Goal: Task Accomplishment & Management: Use online tool/utility

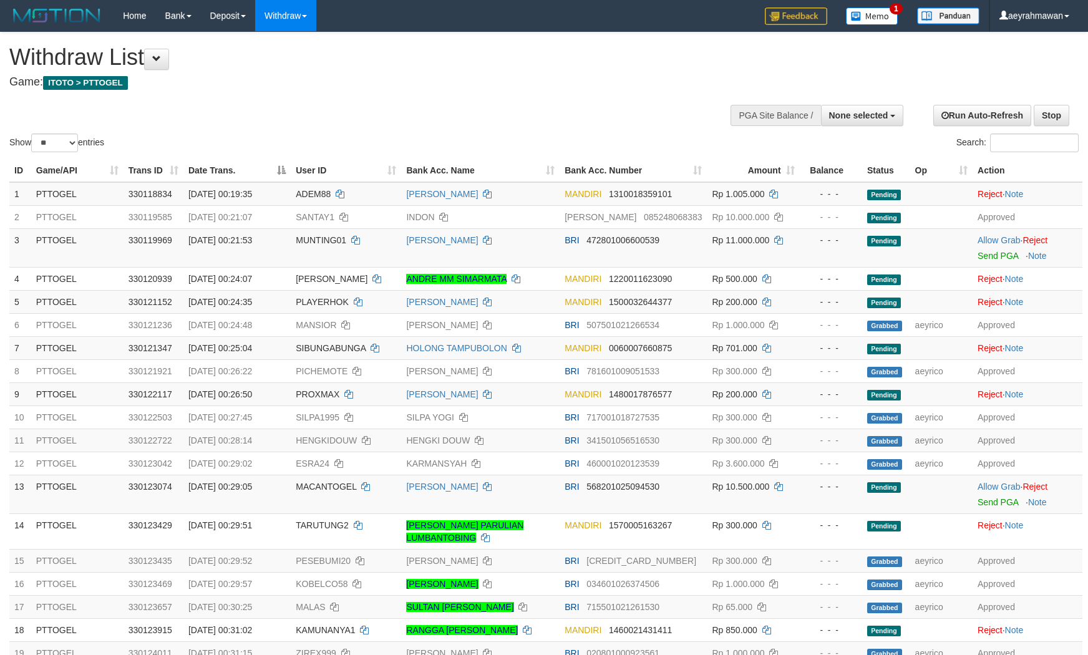
select select
select select "**"
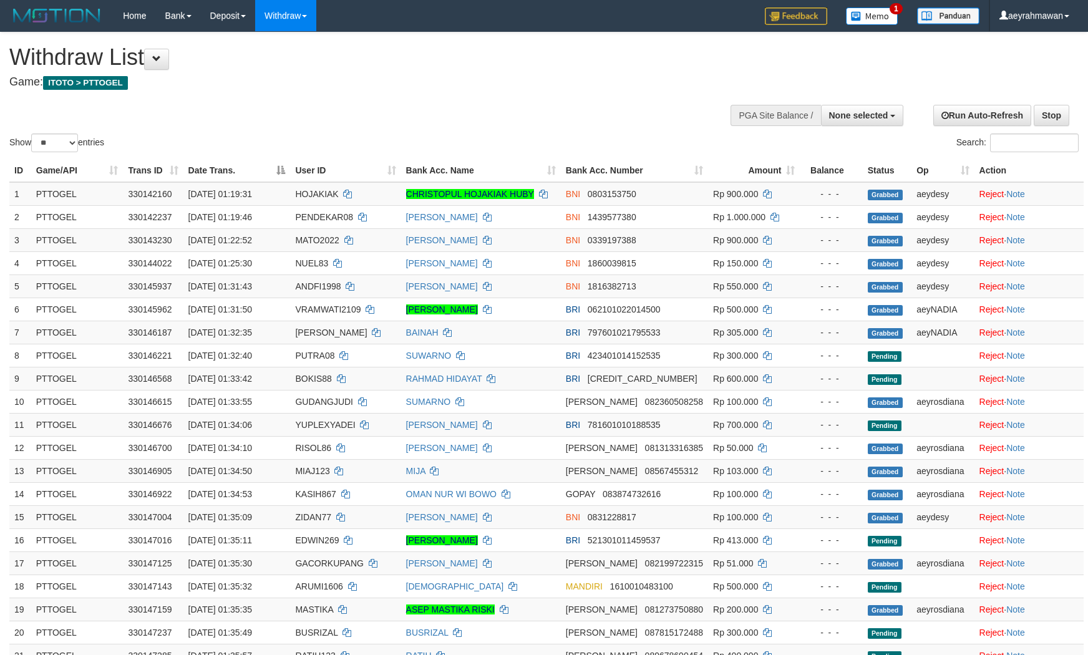
select select
select select "**"
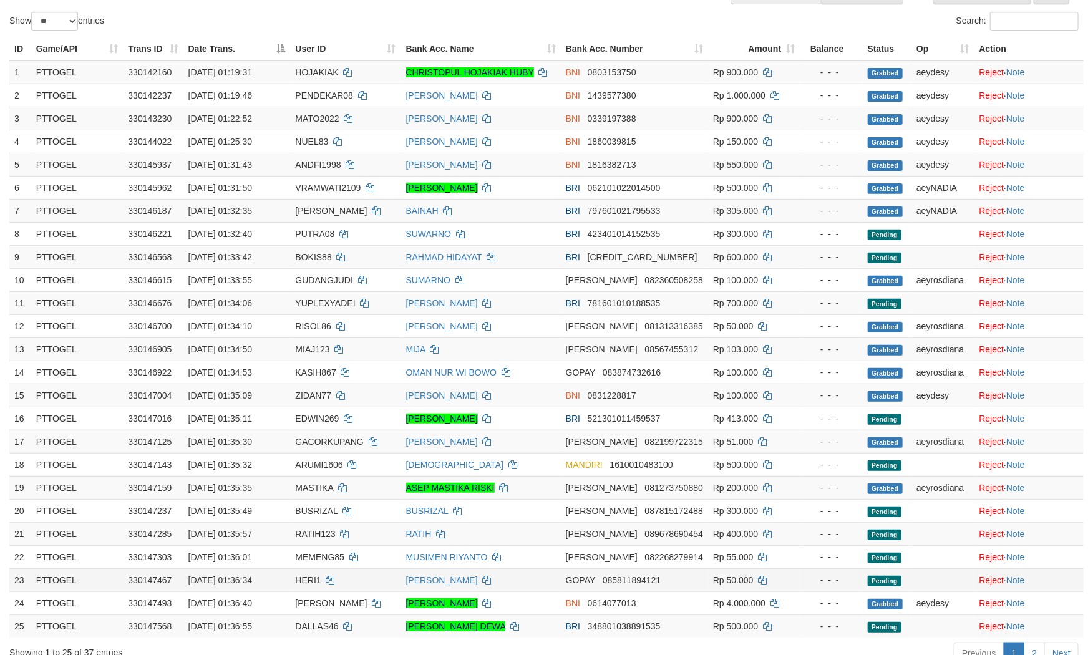
scroll to position [346, 0]
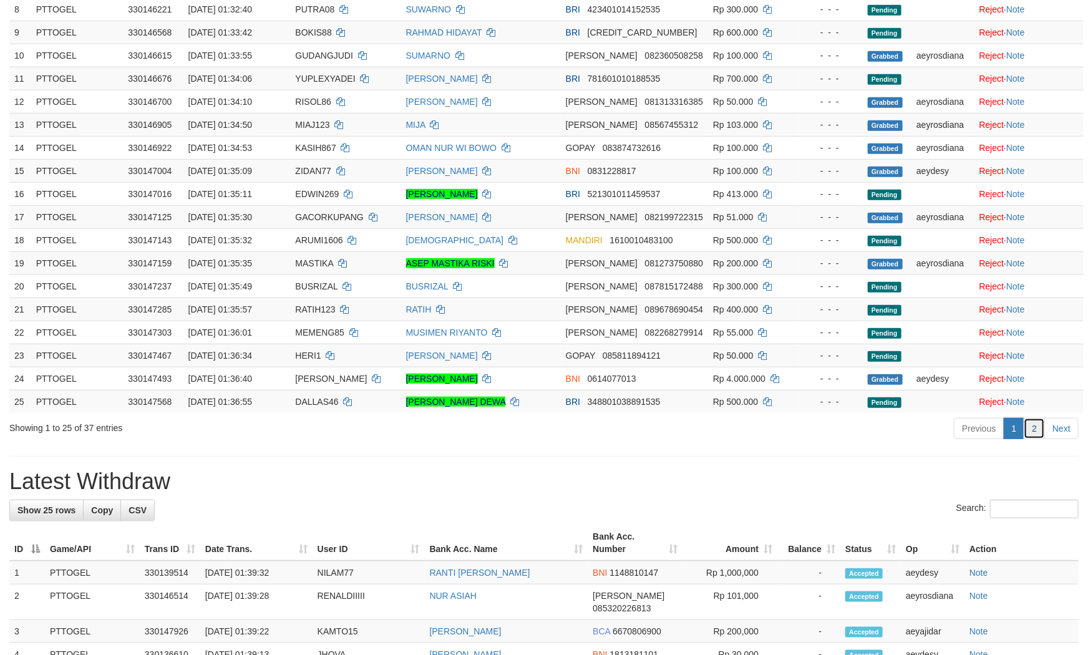
click at [1030, 434] on link "2" at bounding box center [1034, 428] width 21 height 21
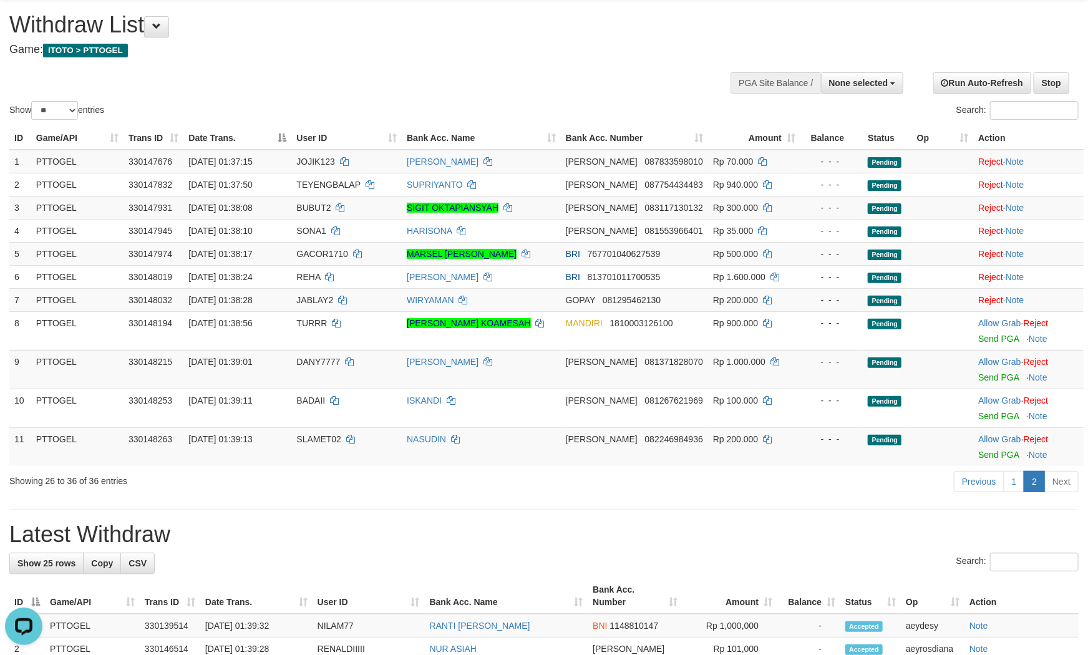
scroll to position [0, 0]
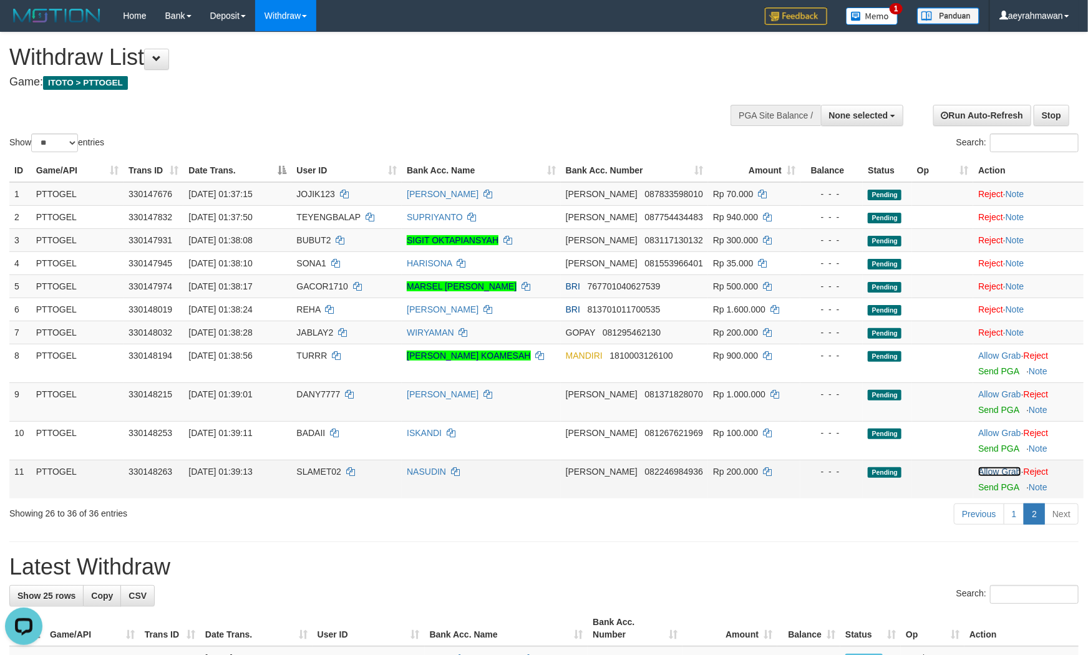
click at [981, 472] on link "Allow Grab" at bounding box center [999, 472] width 42 height 10
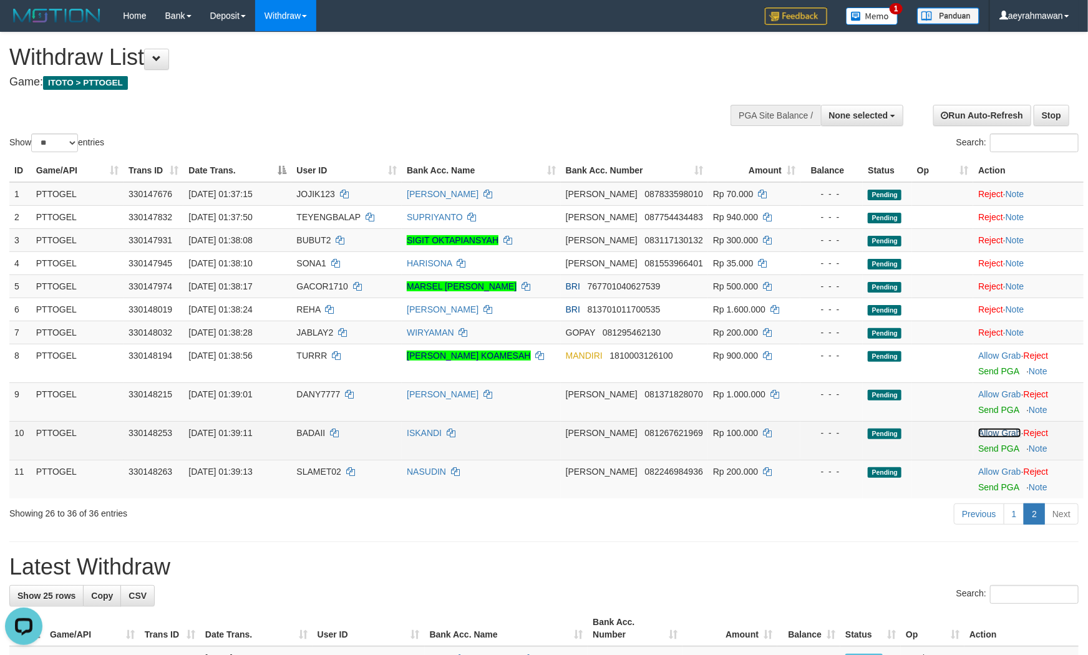
click at [997, 434] on link "Allow Grab" at bounding box center [999, 433] width 42 height 10
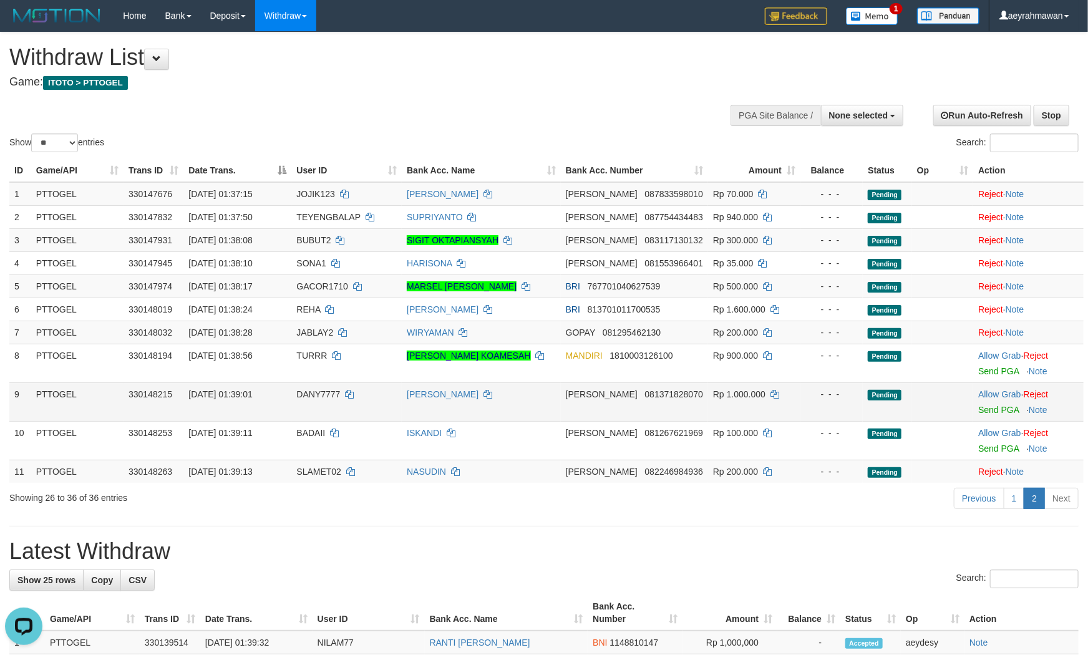
click at [993, 384] on td "Allow Grab · Reject Send PGA · Note" at bounding box center [1028, 401] width 110 height 39
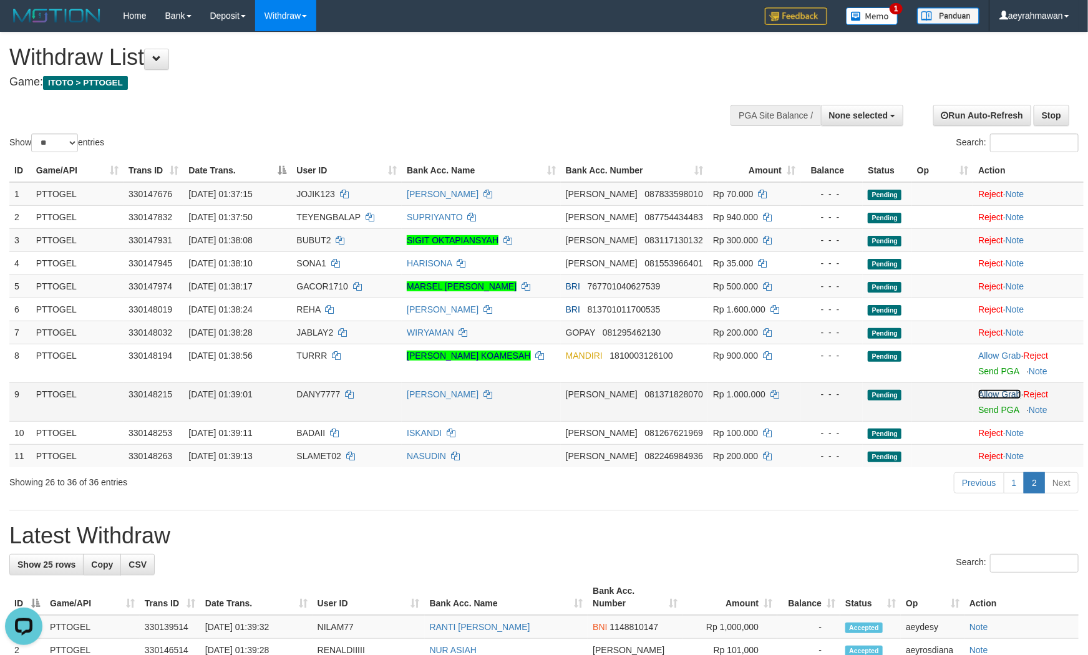
click at [991, 389] on link "Allow Grab" at bounding box center [999, 394] width 42 height 10
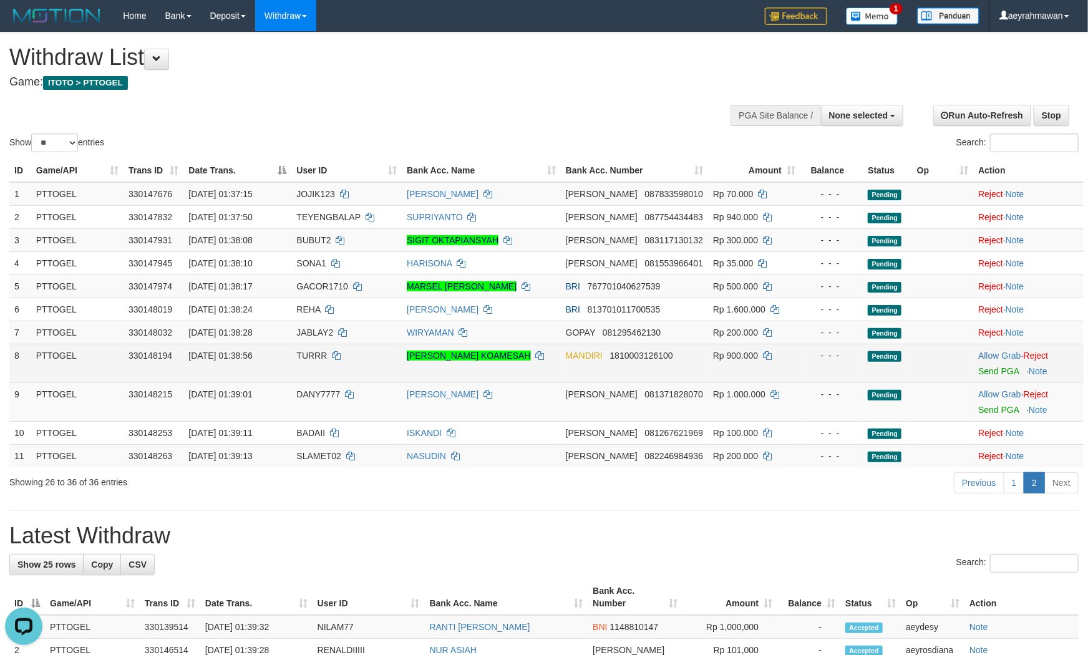
click at [996, 347] on td "Allow Grab · Reject Send PGA · Note" at bounding box center [1028, 363] width 110 height 39
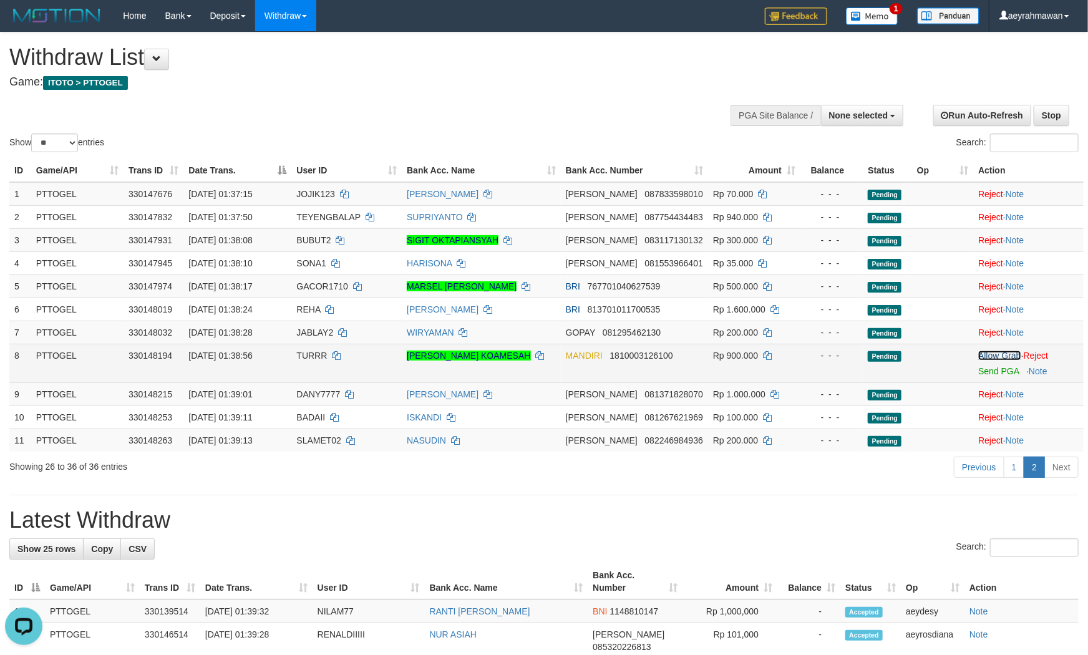
click at [995, 353] on link "Allow Grab" at bounding box center [999, 356] width 42 height 10
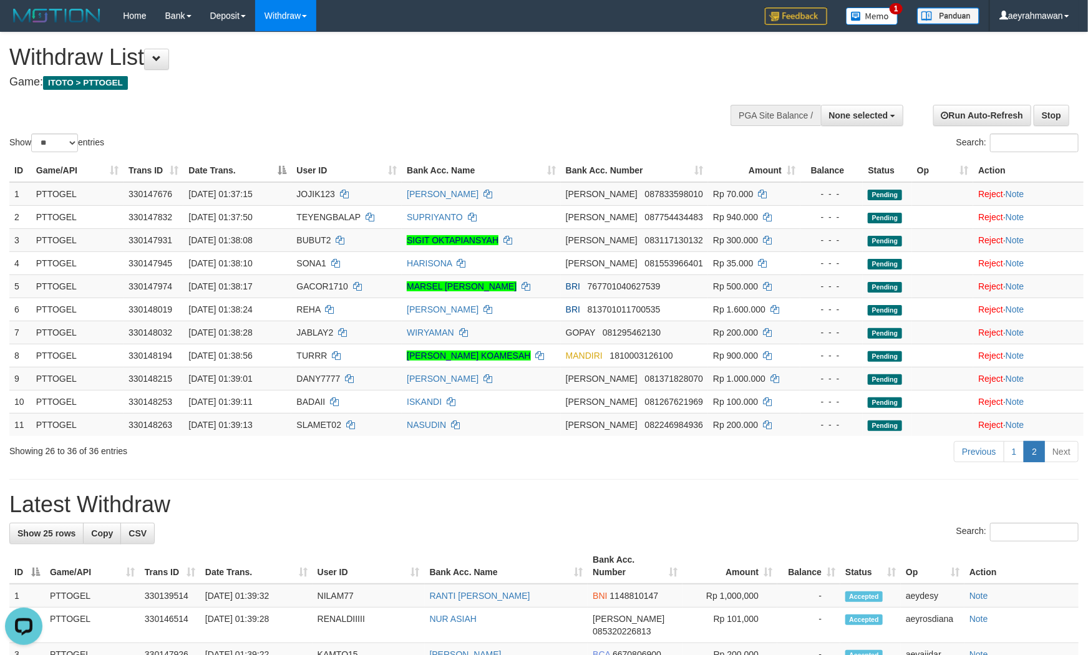
click at [485, 100] on div "Show ** ** ** *** entries Search:" at bounding box center [544, 93] width 1088 height 122
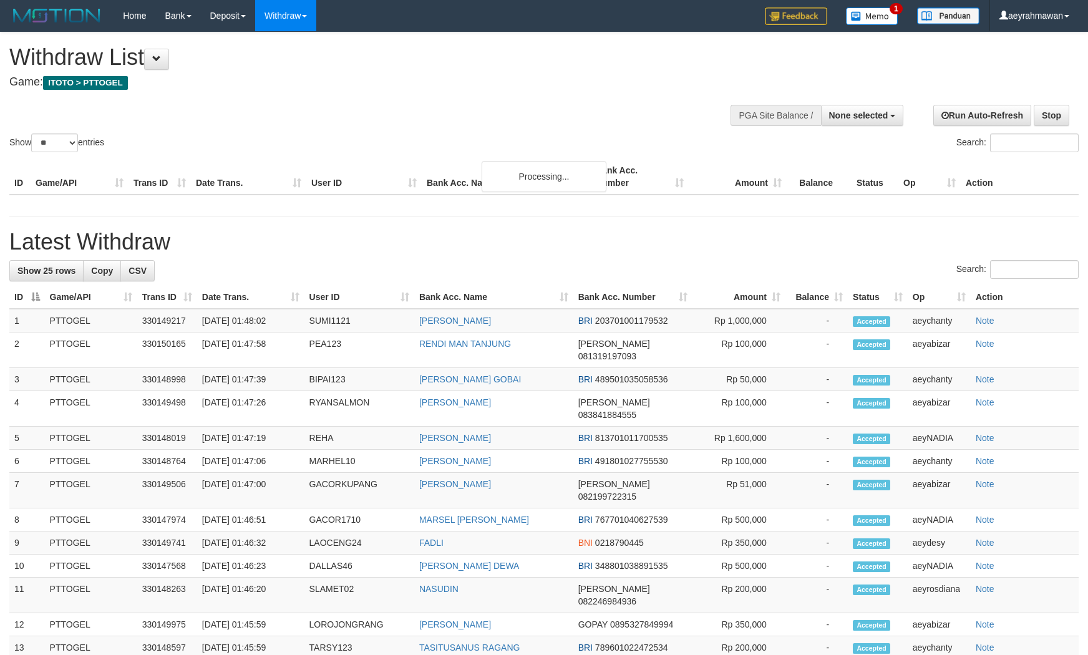
select select
select select "**"
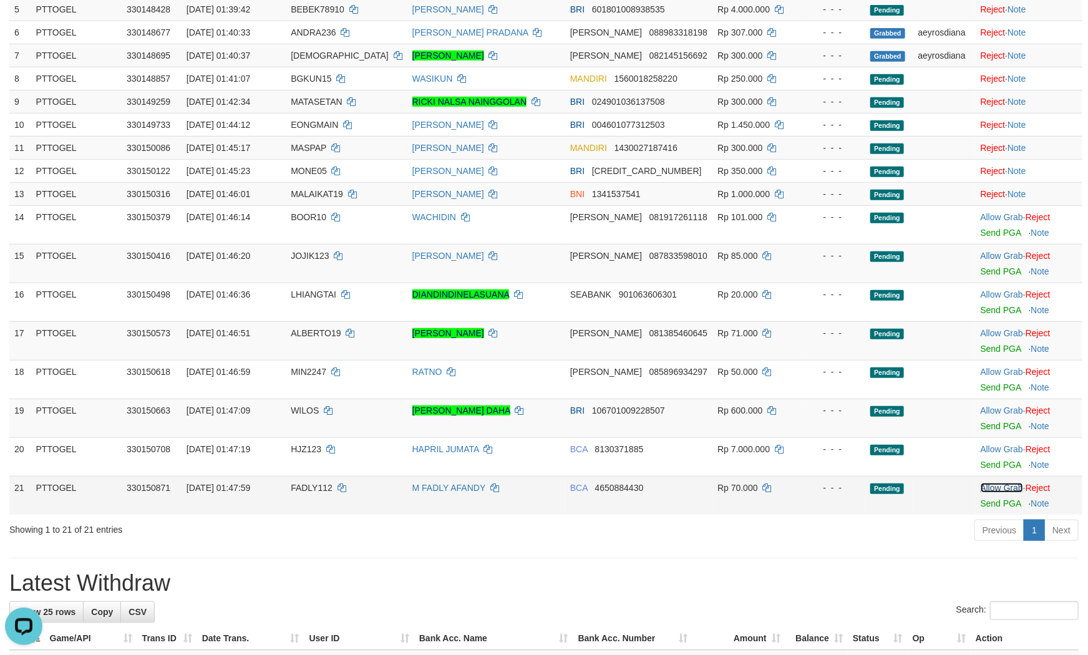
click at [994, 493] on link "Allow Grab" at bounding box center [1002, 488] width 42 height 10
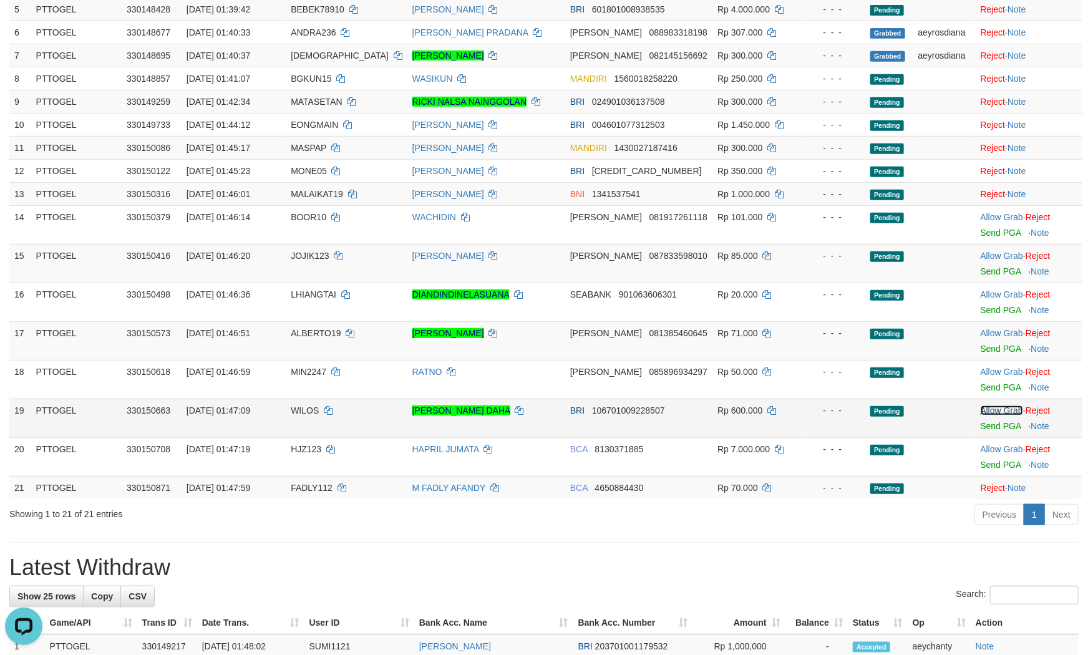
click at [993, 415] on link "Allow Grab" at bounding box center [1002, 410] width 42 height 10
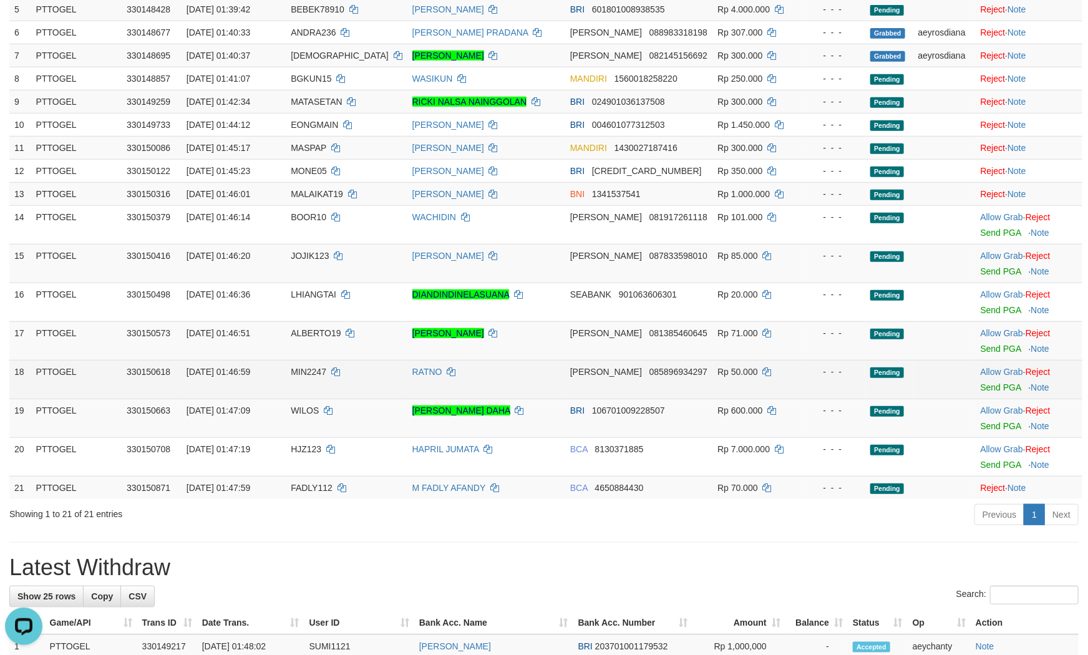
click at [991, 377] on td "Allow Grab · Reject Send PGA · Note" at bounding box center [1029, 379] width 107 height 39
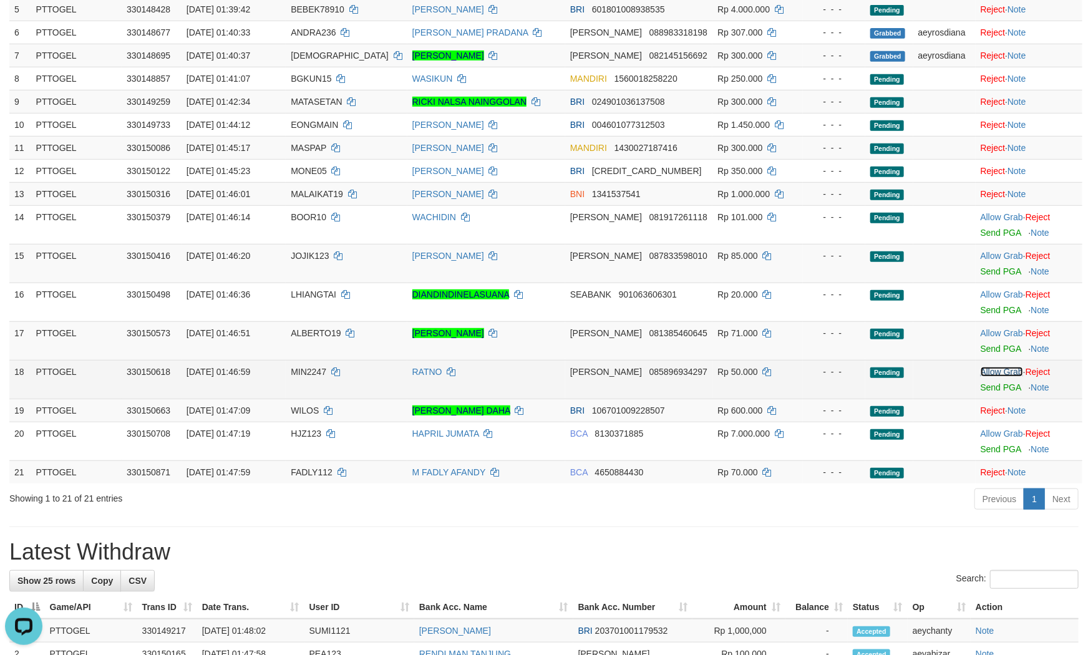
click at [988, 377] on link "Allow Grab" at bounding box center [1002, 372] width 42 height 10
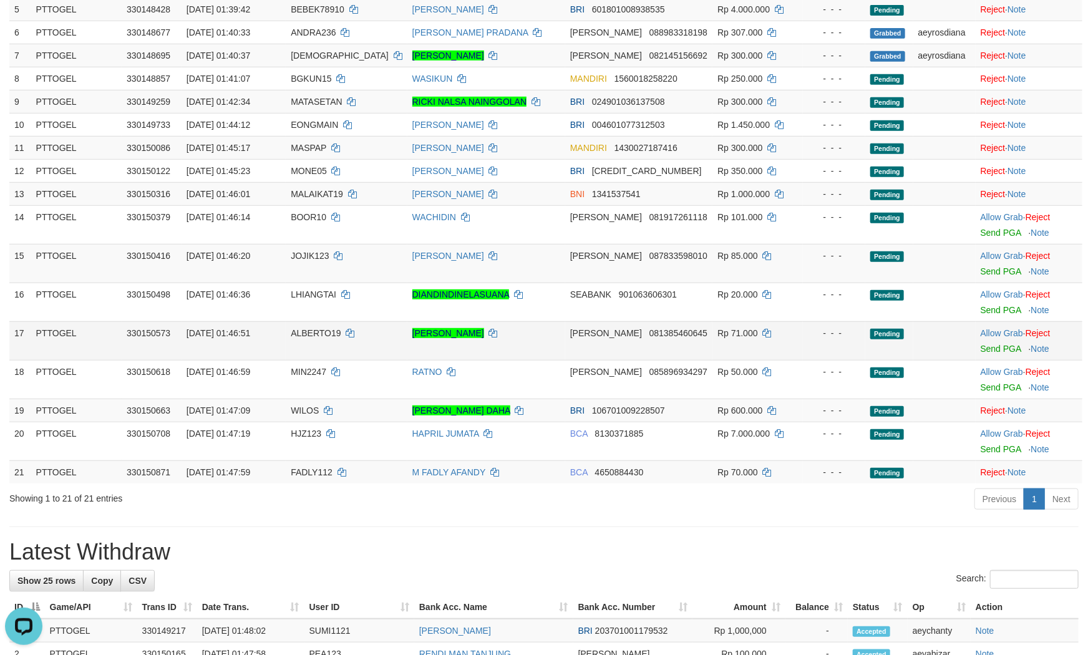
click at [991, 342] on div at bounding box center [1029, 340] width 97 height 3
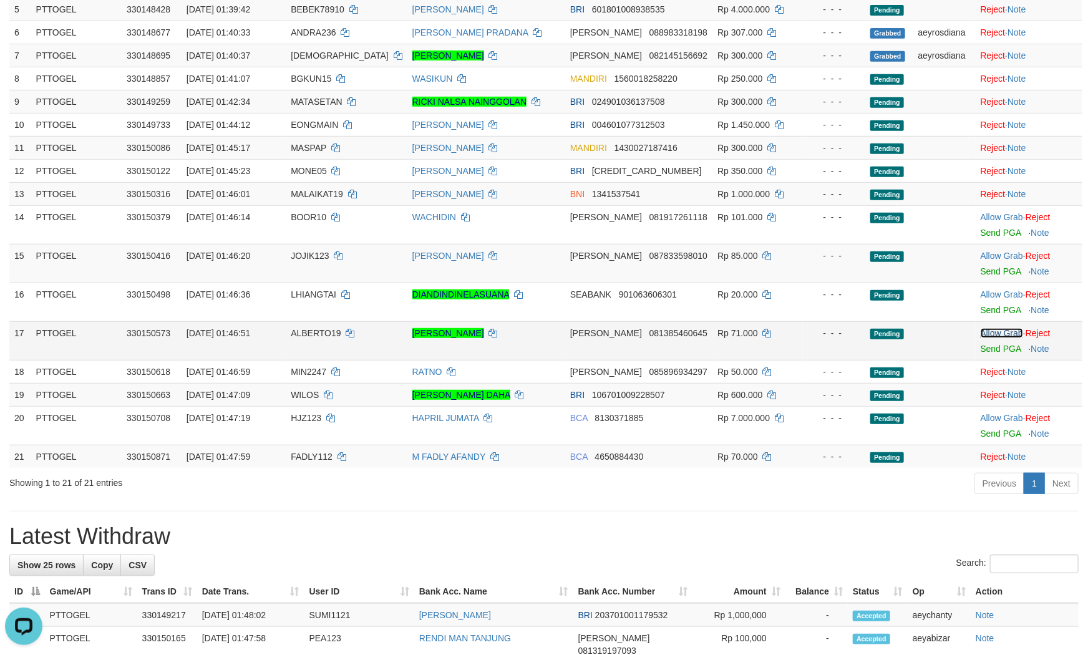
click at [991, 338] on link "Allow Grab" at bounding box center [1002, 333] width 42 height 10
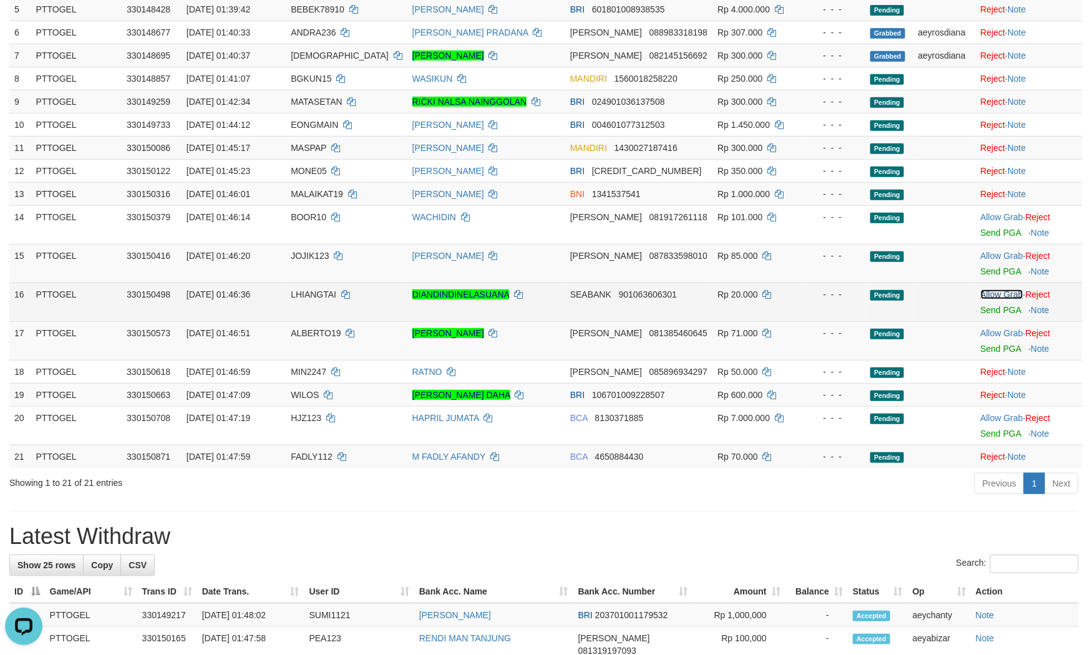
click at [996, 299] on link "Allow Grab" at bounding box center [1002, 294] width 42 height 10
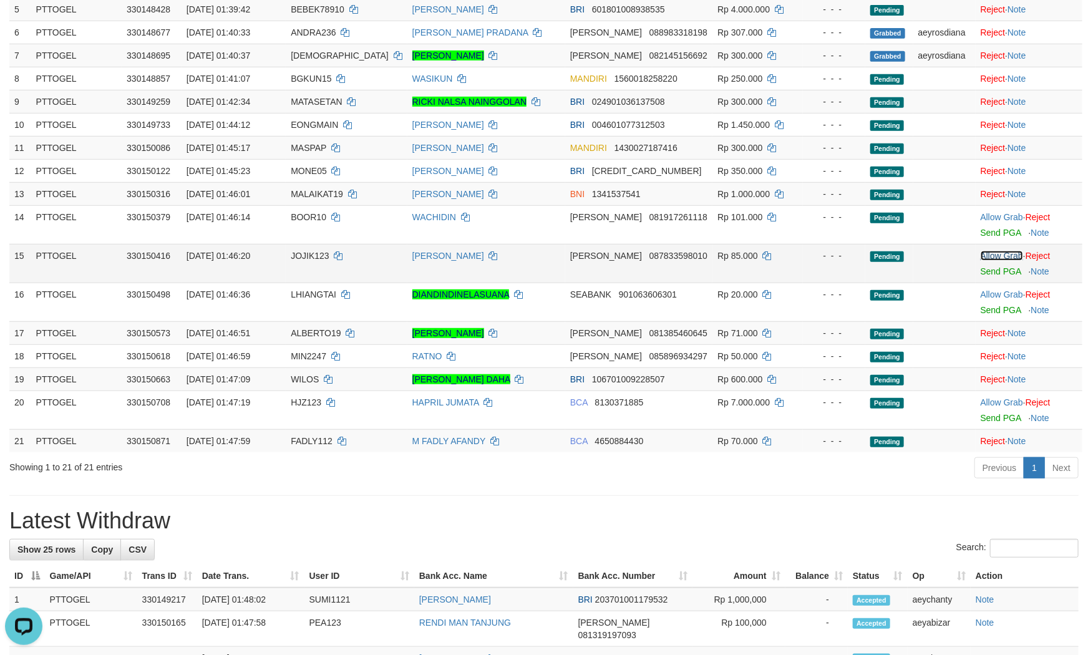
click at [996, 261] on link "Allow Grab" at bounding box center [1002, 256] width 42 height 10
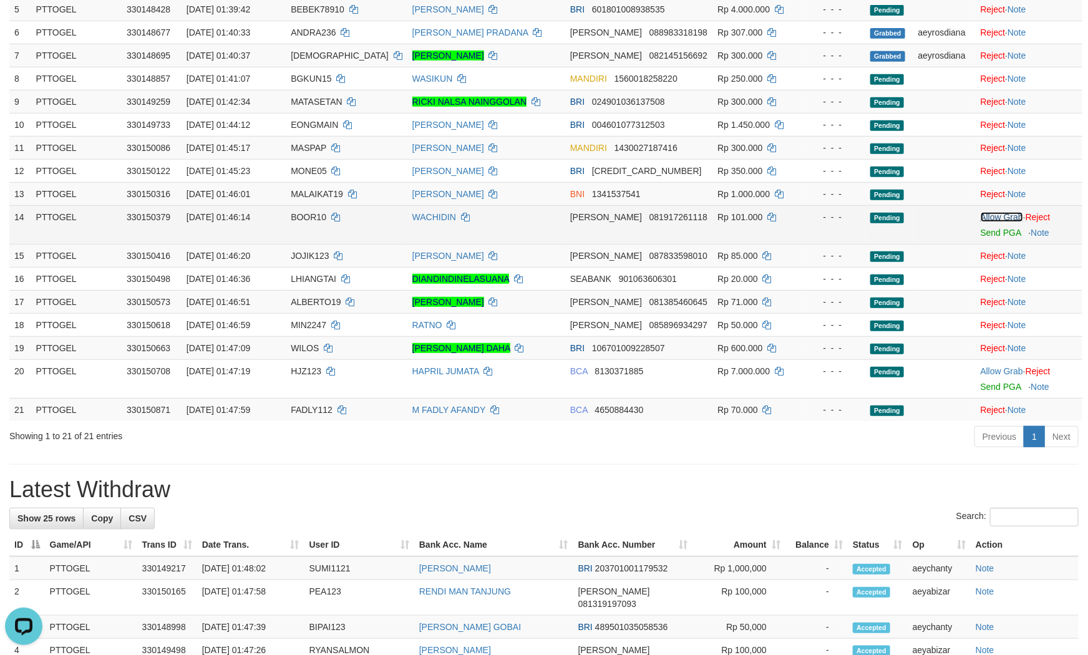
click at [1001, 222] on link "Allow Grab" at bounding box center [1002, 217] width 42 height 10
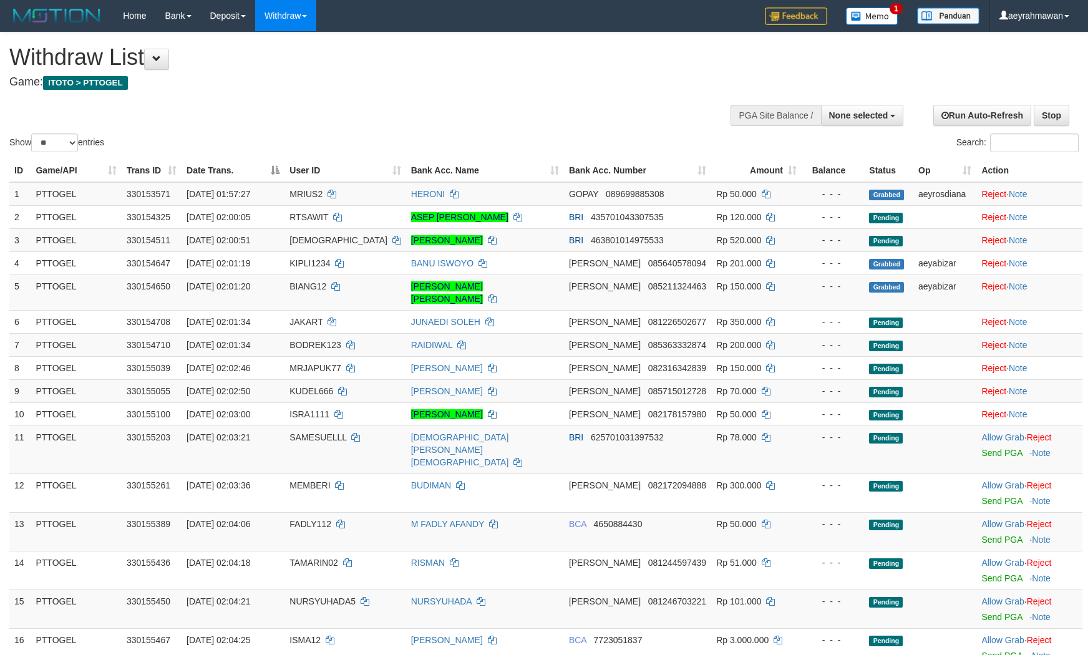
select select
select select "**"
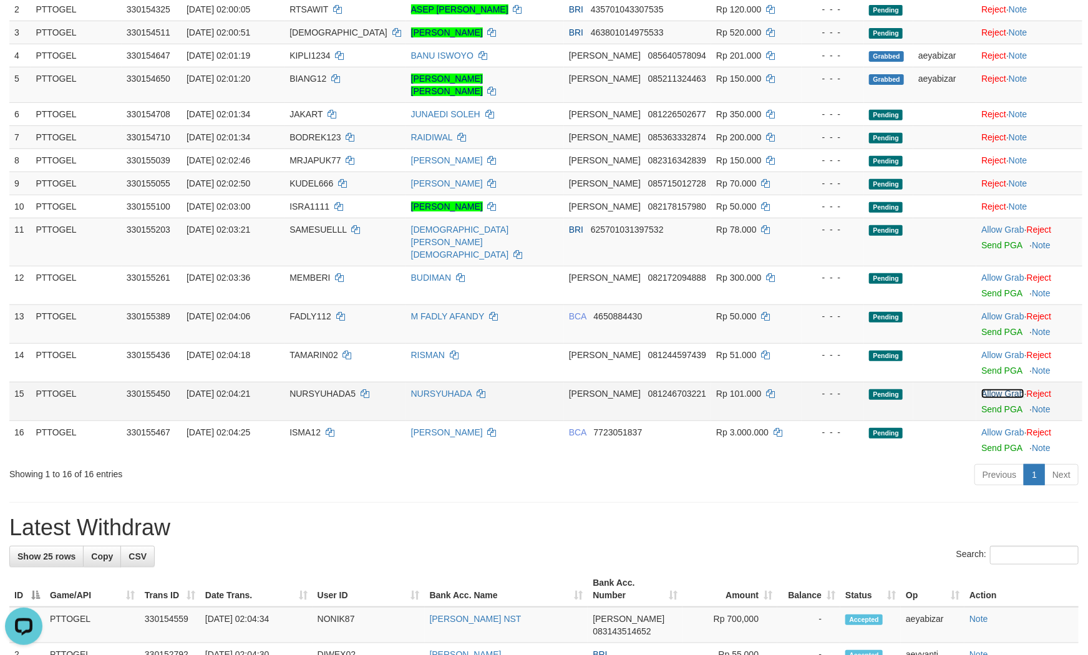
click at [998, 389] on link "Allow Grab" at bounding box center [1002, 394] width 42 height 10
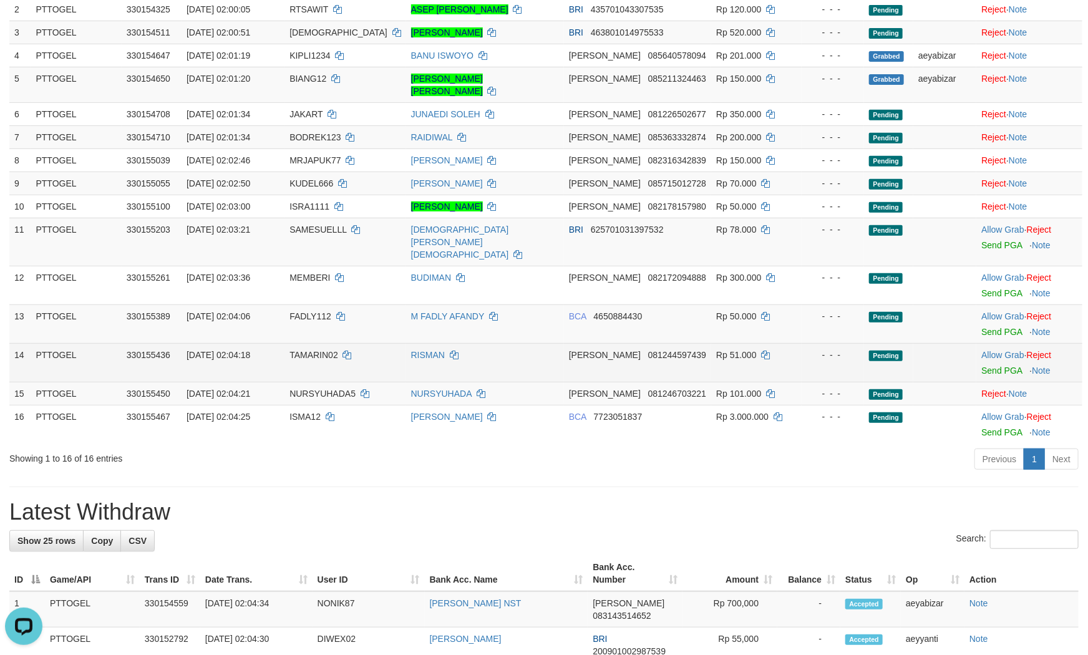
click at [983, 343] on td "Allow Grab · Reject Send PGA · Note" at bounding box center [1029, 362] width 106 height 39
click at [983, 350] on link "Allow Grab" at bounding box center [1002, 355] width 42 height 10
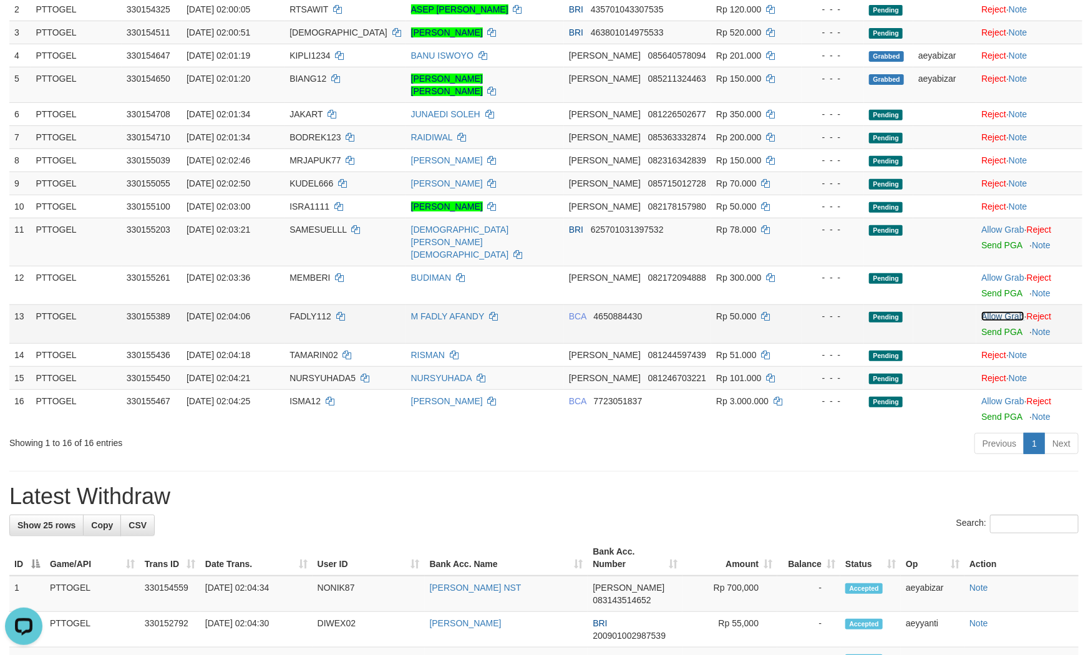
click at [991, 311] on link "Allow Grab" at bounding box center [1002, 316] width 42 height 10
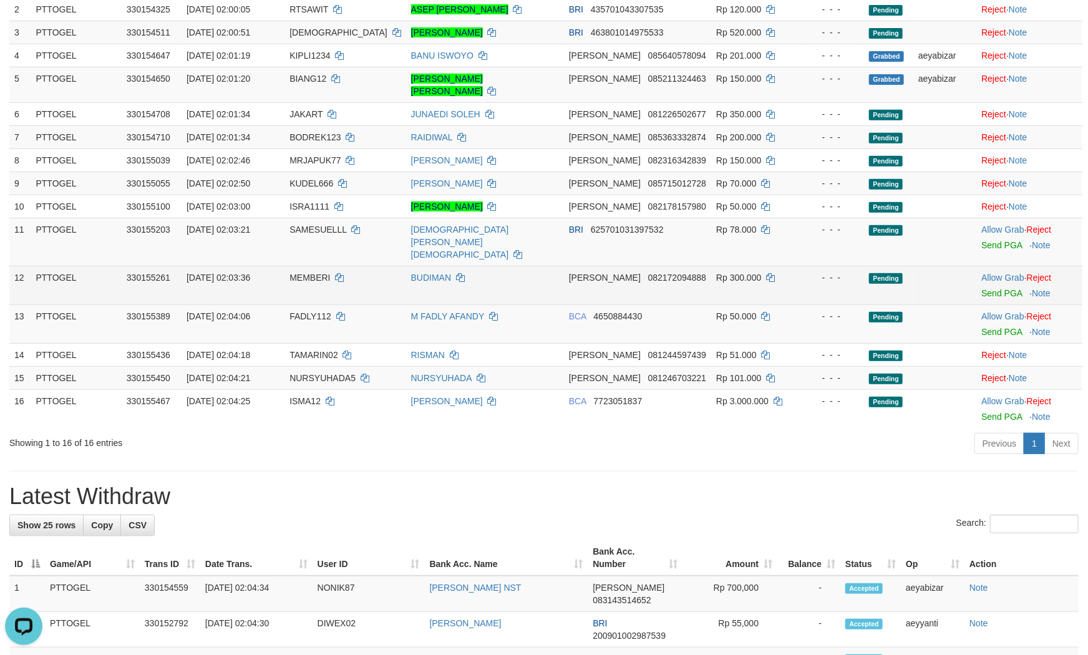
click at [989, 284] on div at bounding box center [1029, 285] width 96 height 3
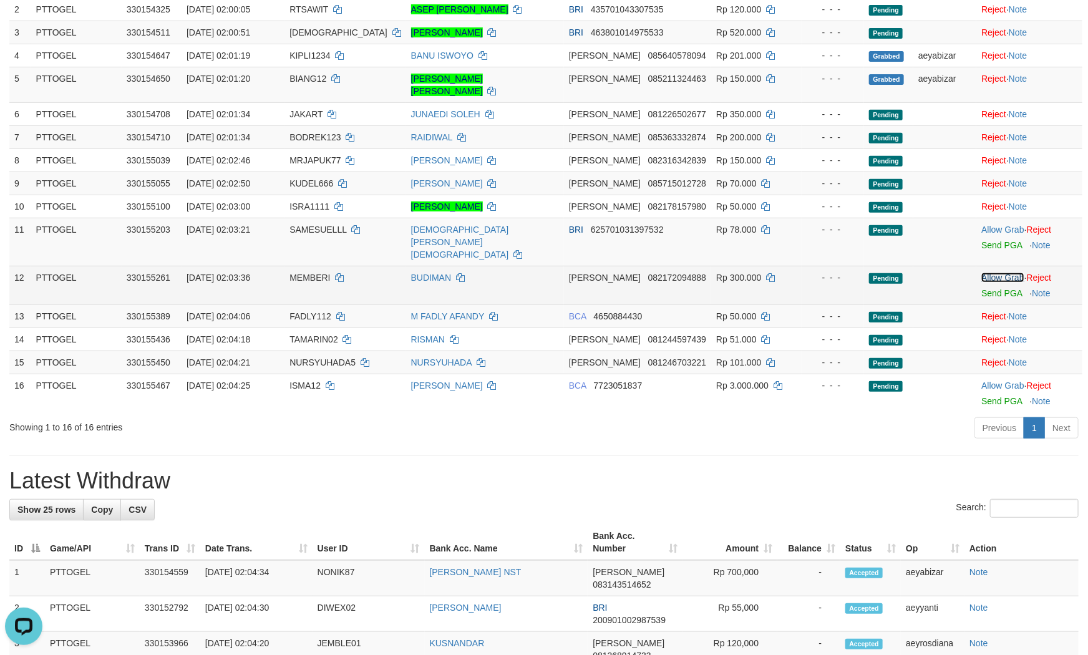
click at [991, 273] on link "Allow Grab" at bounding box center [1002, 278] width 42 height 10
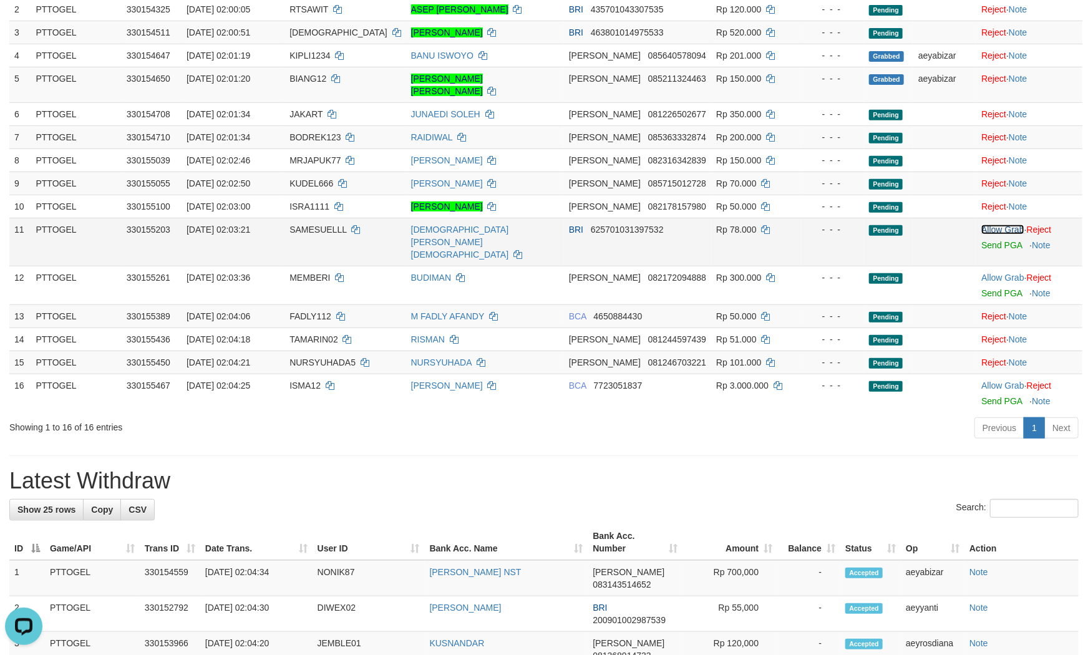
click at [993, 225] on link "Allow Grab" at bounding box center [1002, 230] width 42 height 10
